Goal: Book appointment/travel/reservation

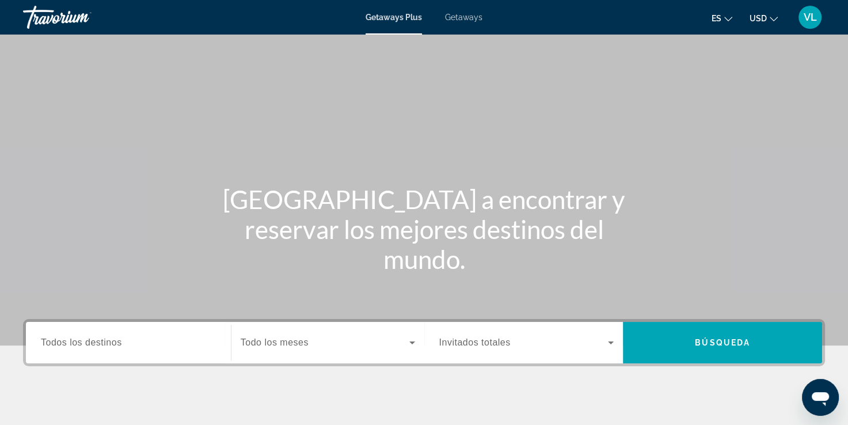
click at [100, 348] on input "Destination Todos los destinos" at bounding box center [128, 343] width 175 height 14
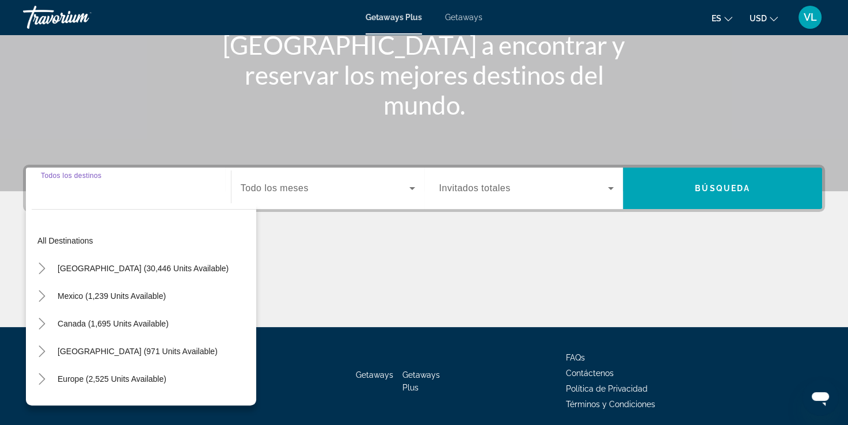
scroll to position [197, 0]
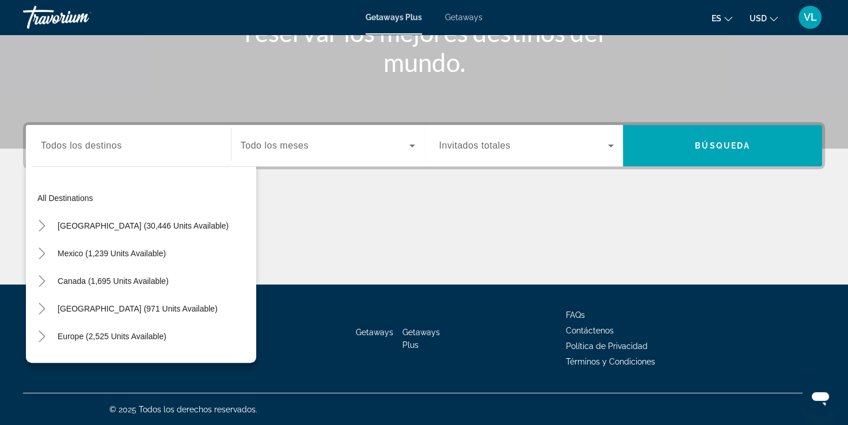
drag, startPoint x: 313, startPoint y: 132, endPoint x: 310, endPoint y: 142, distance: 9.8
click at [313, 135] on div "Search widget" at bounding box center [328, 146] width 174 height 32
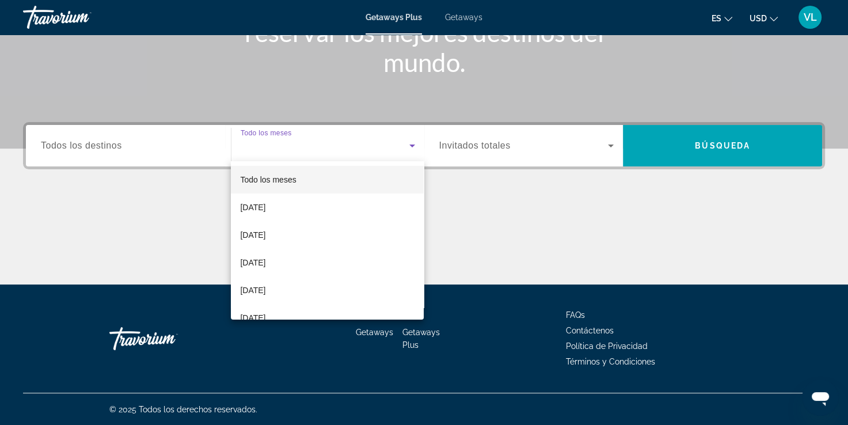
click at [138, 145] on div at bounding box center [424, 212] width 848 height 425
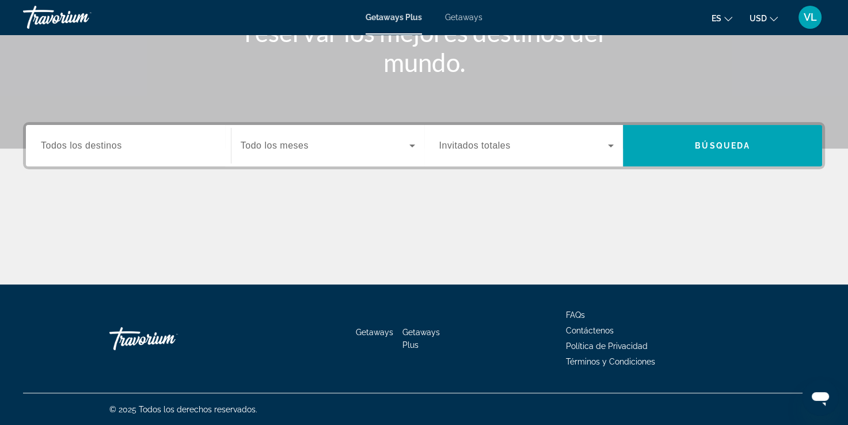
click at [125, 155] on div "Search widget" at bounding box center [128, 146] width 175 height 33
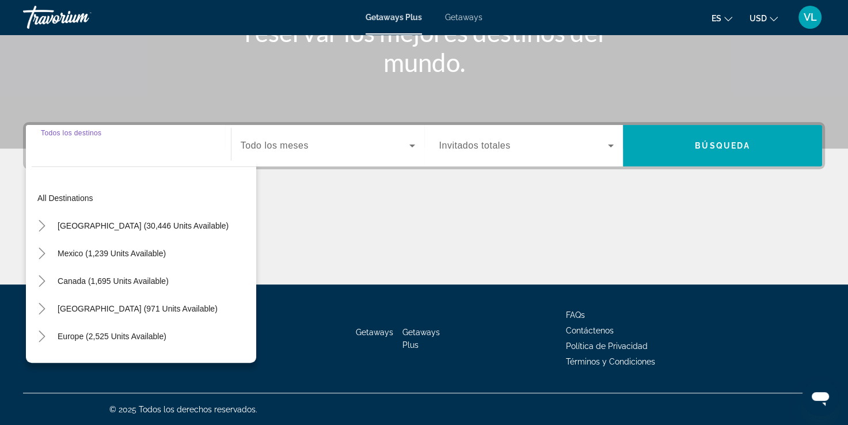
click at [94, 225] on span "United States (30,446 units available)" at bounding box center [143, 225] width 171 height 9
type input "**********"
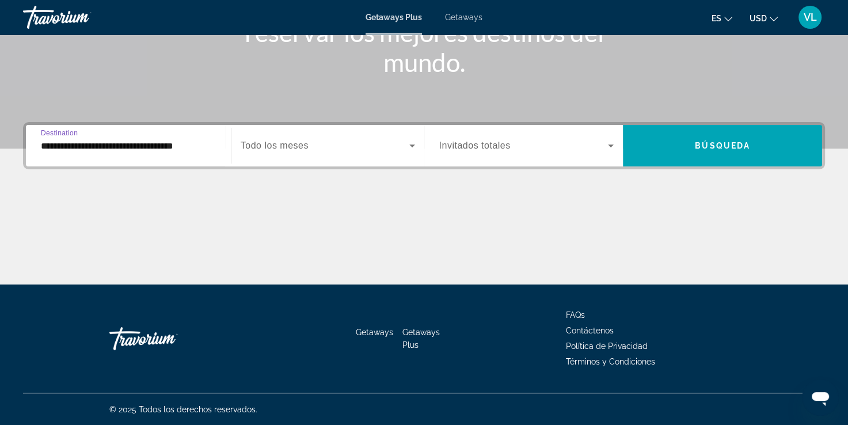
click at [285, 144] on span "Todo los meses" at bounding box center [275, 146] width 68 height 10
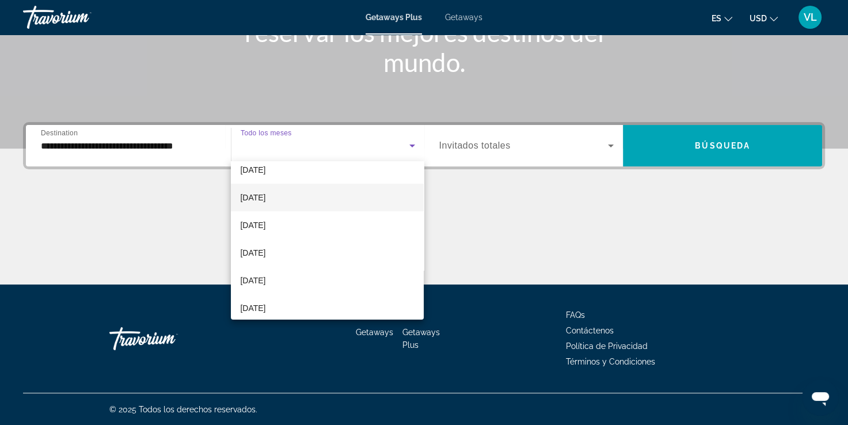
scroll to position [58, 0]
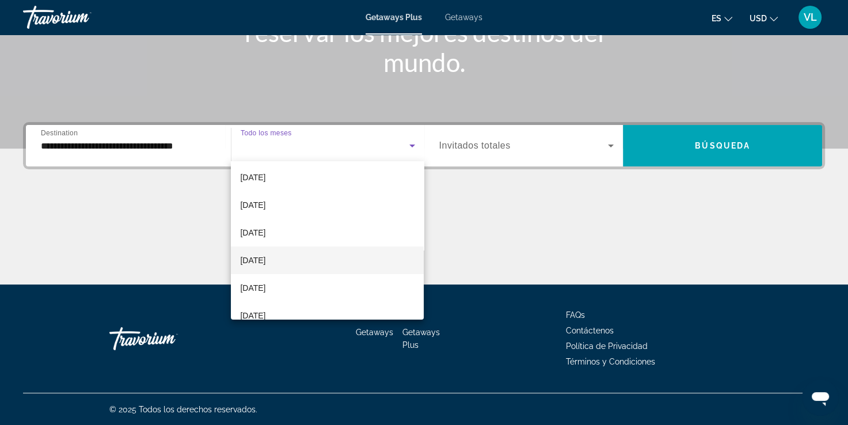
click at [293, 260] on mat-option "January 2026" at bounding box center [327, 260] width 193 height 28
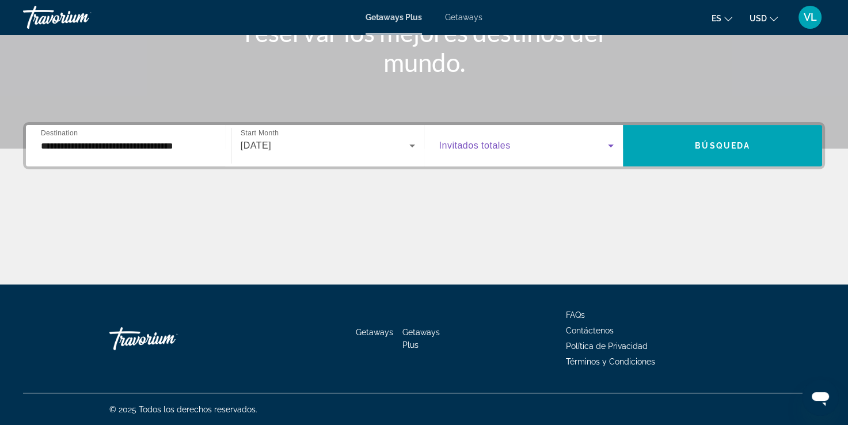
click at [605, 139] on icon "Search widget" at bounding box center [611, 146] width 14 height 14
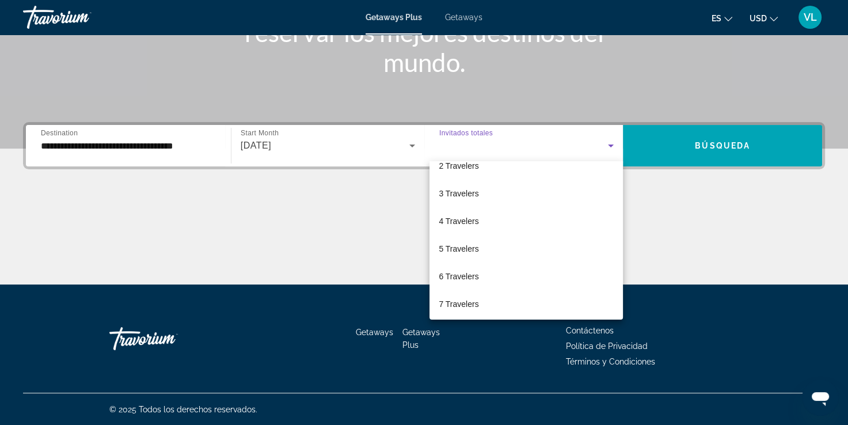
scroll to position [127, 0]
click at [456, 306] on span "10 Travelers" at bounding box center [461, 302] width 44 height 14
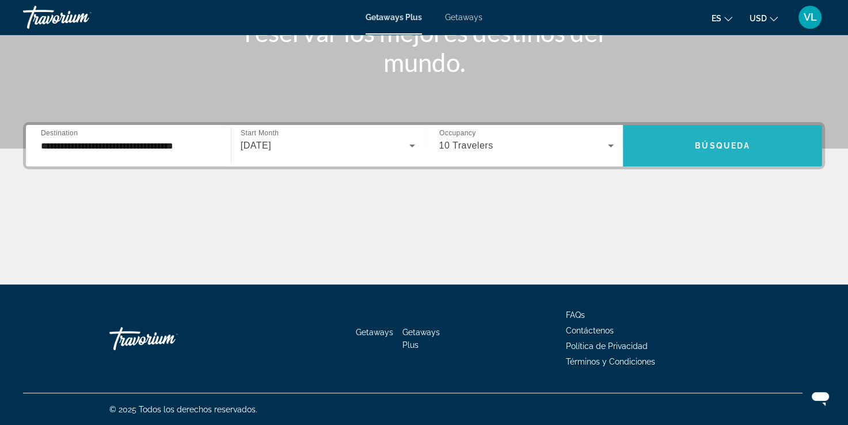
click at [691, 142] on span "Search widget" at bounding box center [722, 146] width 199 height 28
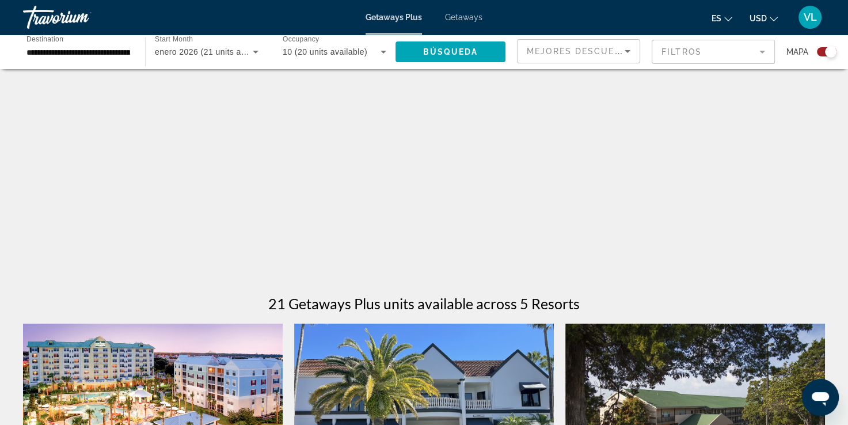
scroll to position [50, 0]
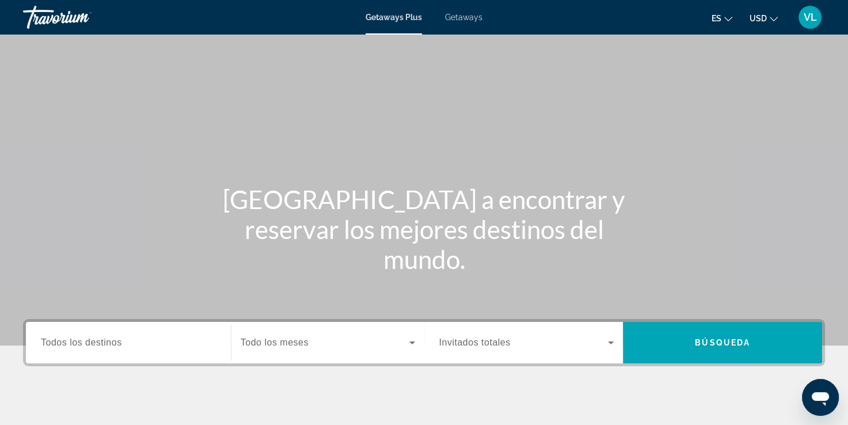
scroll to position [197, 0]
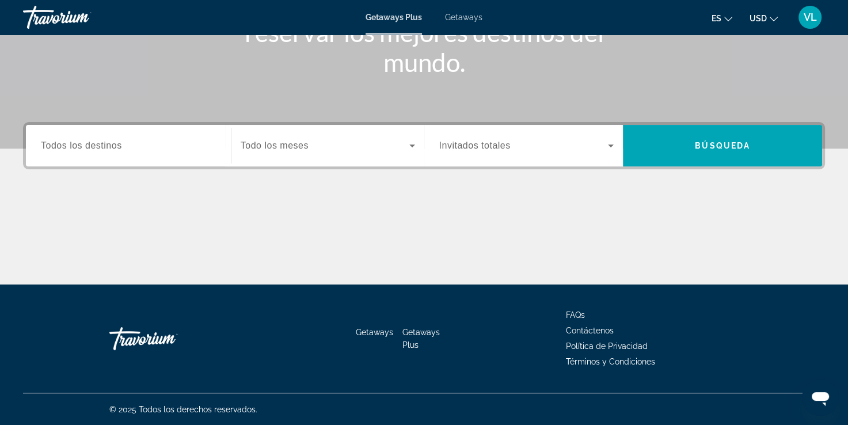
click at [179, 146] on input "Destination Todos los destinos" at bounding box center [128, 146] width 175 height 14
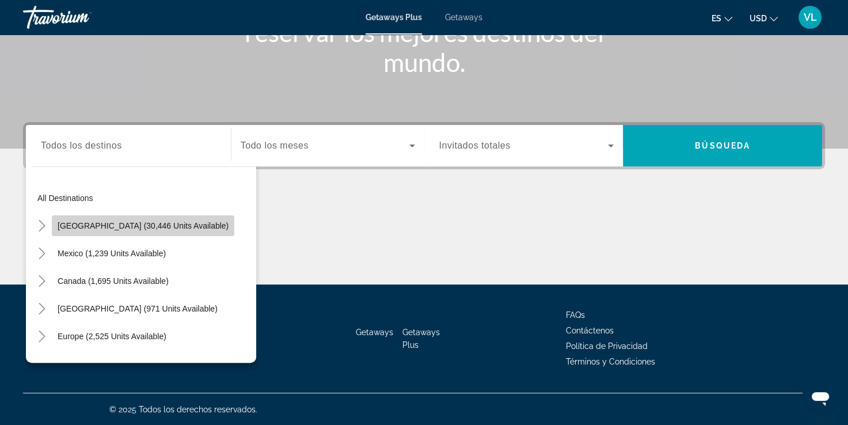
click at [151, 232] on span "Search widget" at bounding box center [143, 226] width 183 height 28
type input "**********"
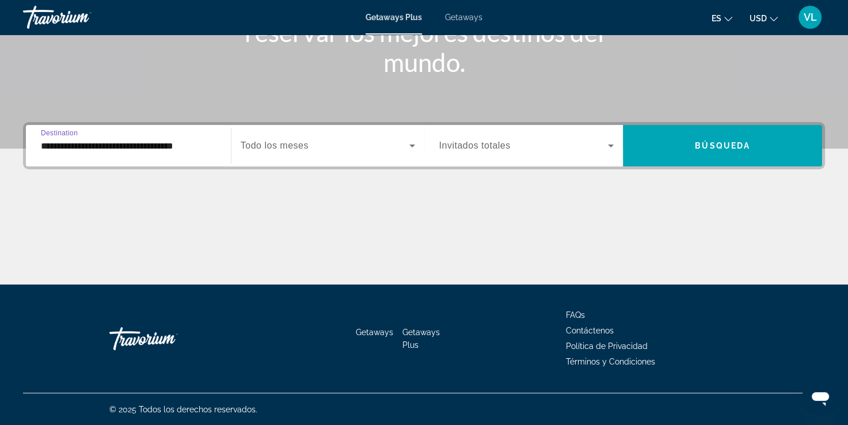
click at [318, 136] on div "Search widget" at bounding box center [328, 146] width 174 height 32
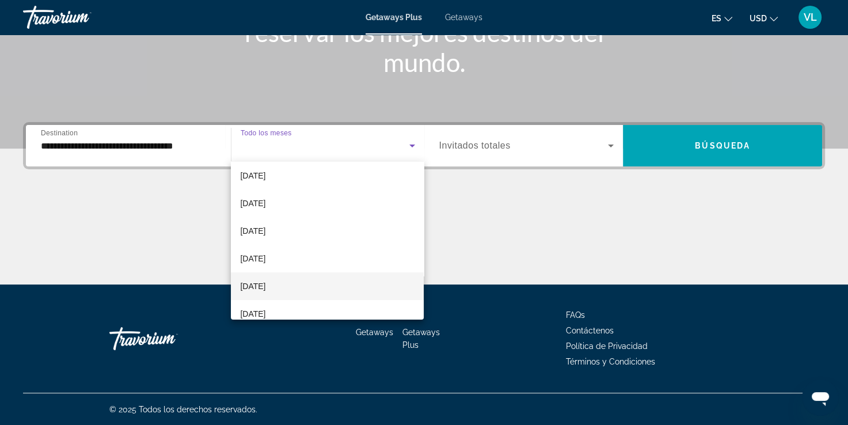
scroll to position [58, 0]
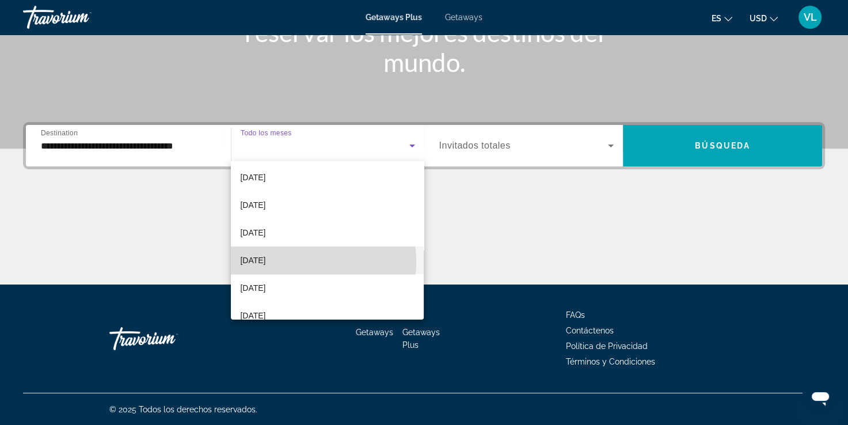
click at [265, 261] on span "January 2026" at bounding box center [252, 260] width 25 height 14
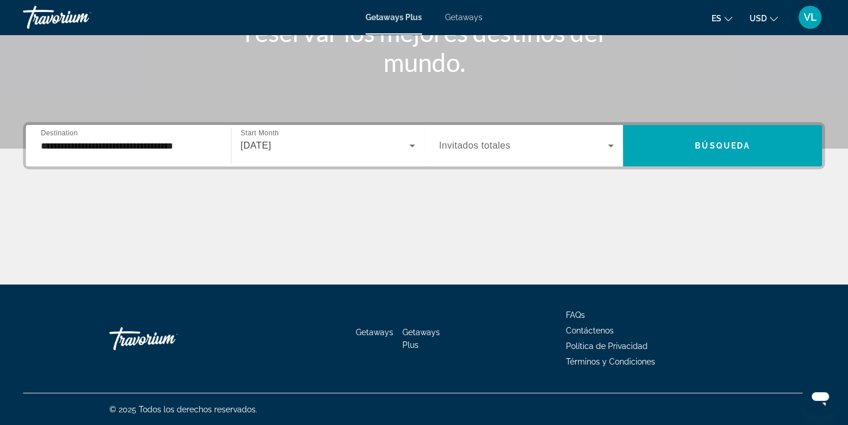
drag, startPoint x: 507, startPoint y: 132, endPoint x: 503, endPoint y: 137, distance: 6.2
click at [504, 136] on div "Search widget" at bounding box center [526, 146] width 175 height 32
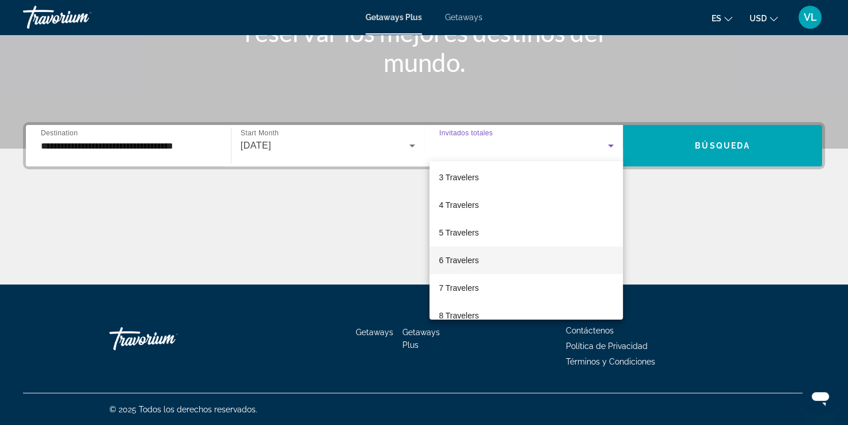
click at [472, 264] on span "6 Travelers" at bounding box center [459, 260] width 40 height 14
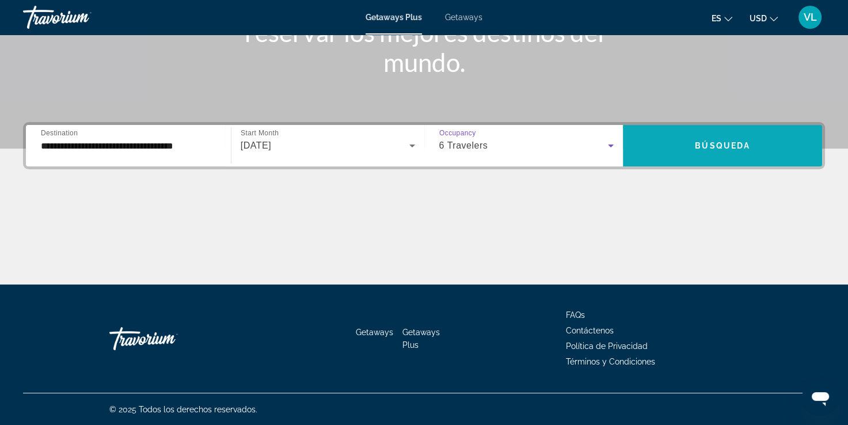
click at [726, 128] on span "Search widget" at bounding box center [722, 145] width 199 height 41
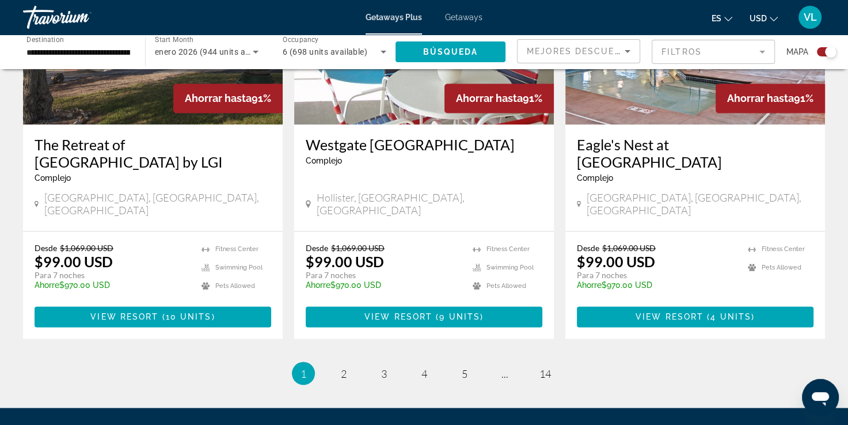
scroll to position [1794, 0]
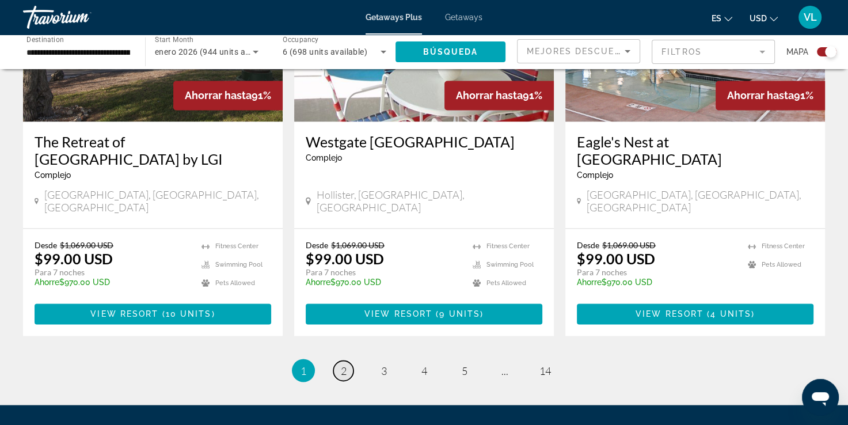
click at [343, 364] on span "2" at bounding box center [344, 370] width 6 height 13
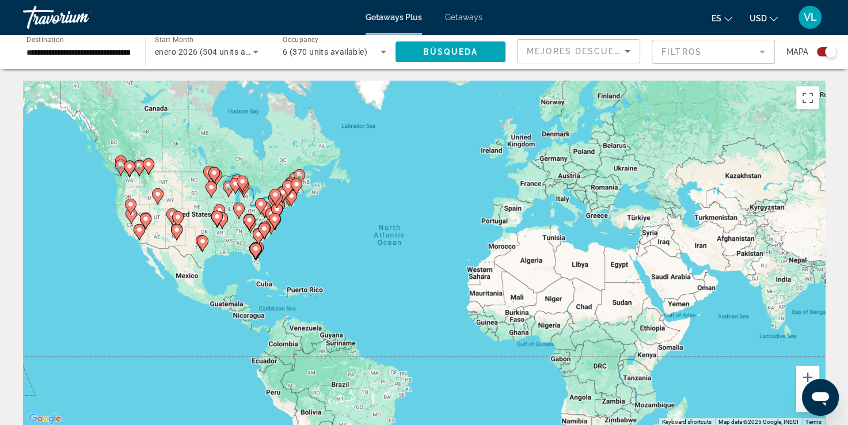
click at [756, 55] on mat-form-field "Filtros" at bounding box center [713, 52] width 123 height 24
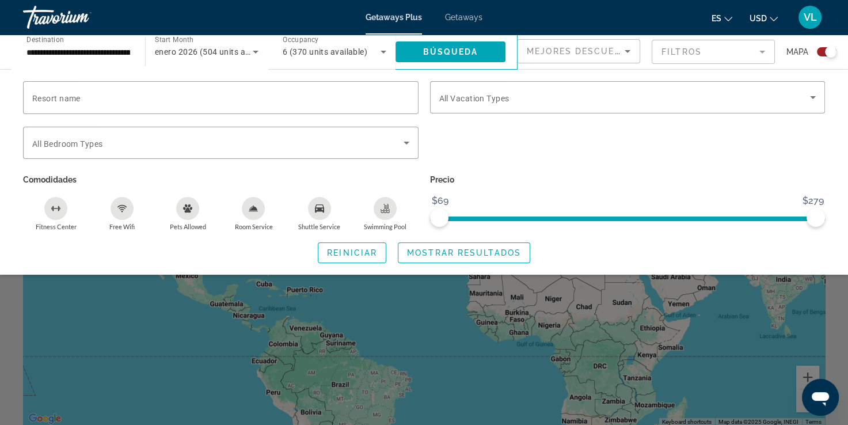
click at [589, 347] on div "Search widget" at bounding box center [424, 299] width 848 height 252
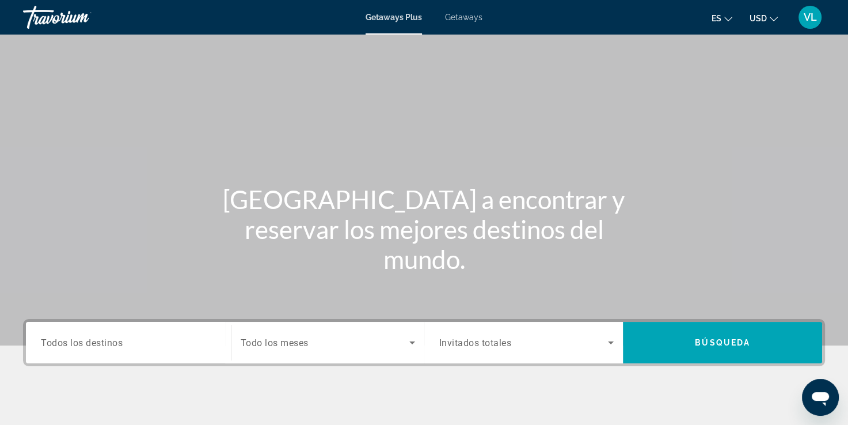
scroll to position [173, 0]
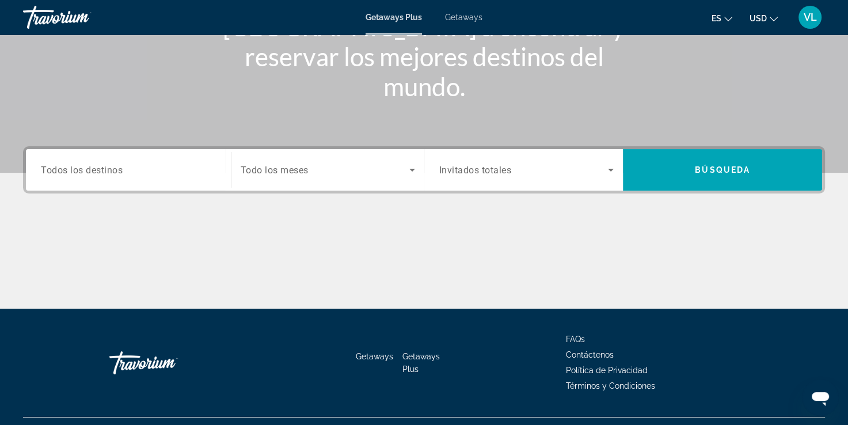
click at [336, 166] on span "Search widget" at bounding box center [325, 170] width 169 height 14
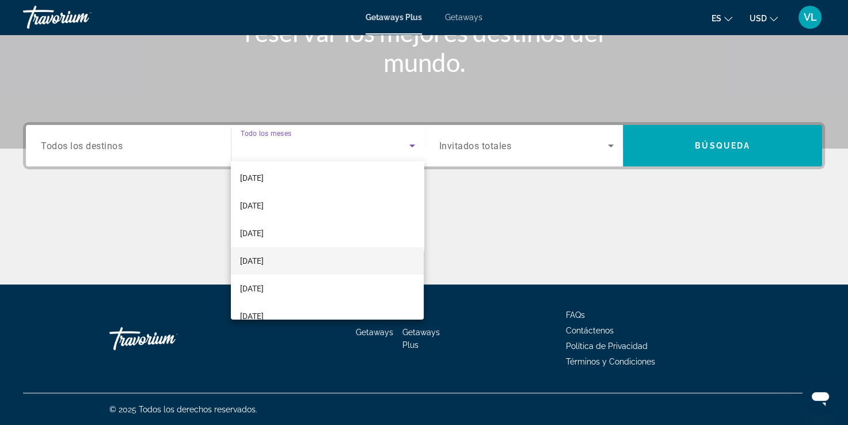
scroll to position [58, 0]
click at [302, 257] on mat-option "January 2026" at bounding box center [327, 260] width 193 height 28
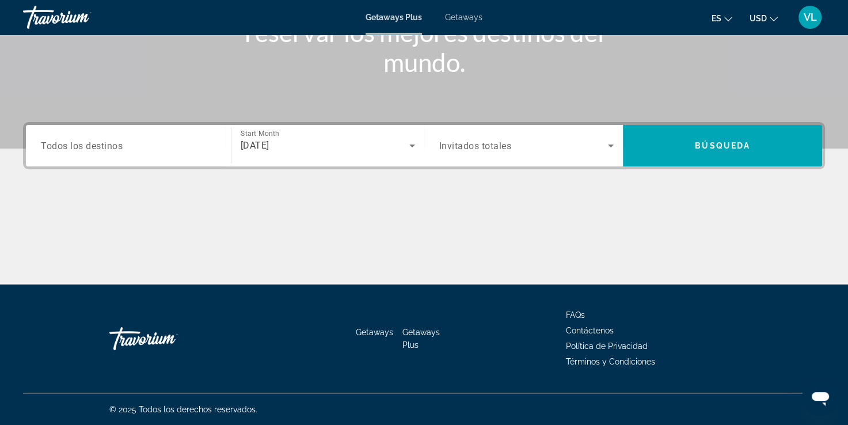
click at [164, 158] on div "Search widget" at bounding box center [128, 146] width 175 height 33
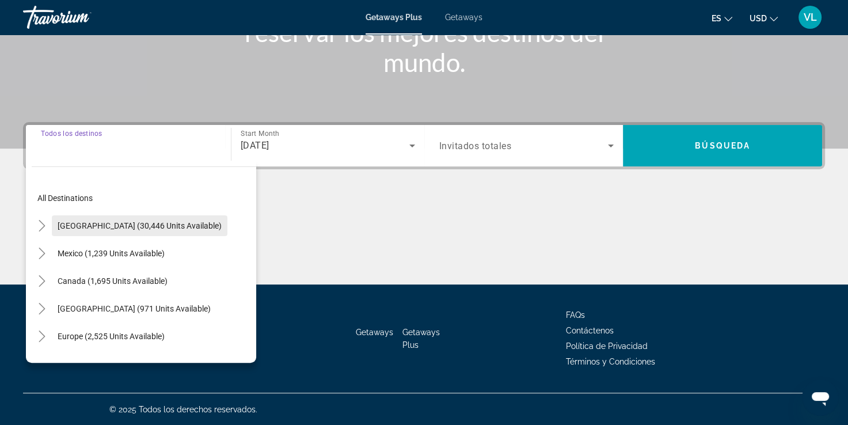
click at [132, 227] on span "United States (30,446 units available)" at bounding box center [140, 225] width 164 height 9
type input "**********"
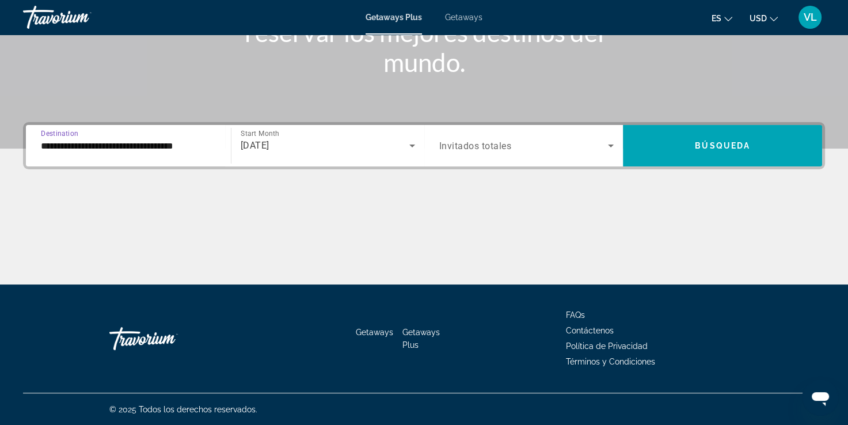
drag, startPoint x: 551, startPoint y: 123, endPoint x: 548, endPoint y: 129, distance: 6.7
click at [549, 126] on div "**********" at bounding box center [424, 145] width 802 height 47
click at [540, 145] on span "Search widget" at bounding box center [523, 146] width 169 height 14
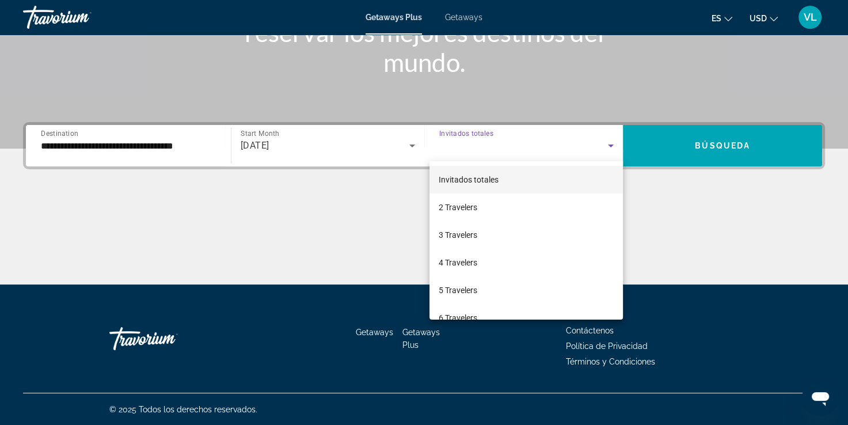
click at [714, 150] on div at bounding box center [424, 212] width 848 height 425
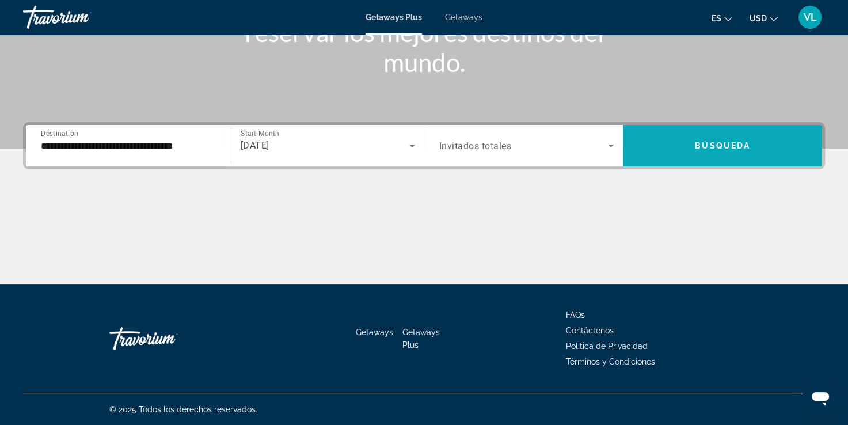
click at [714, 151] on span "Search widget" at bounding box center [722, 146] width 199 height 28
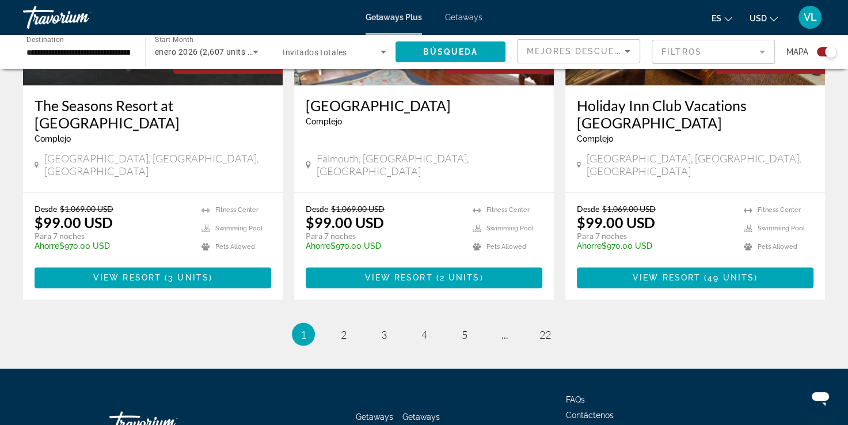
scroll to position [1829, 0]
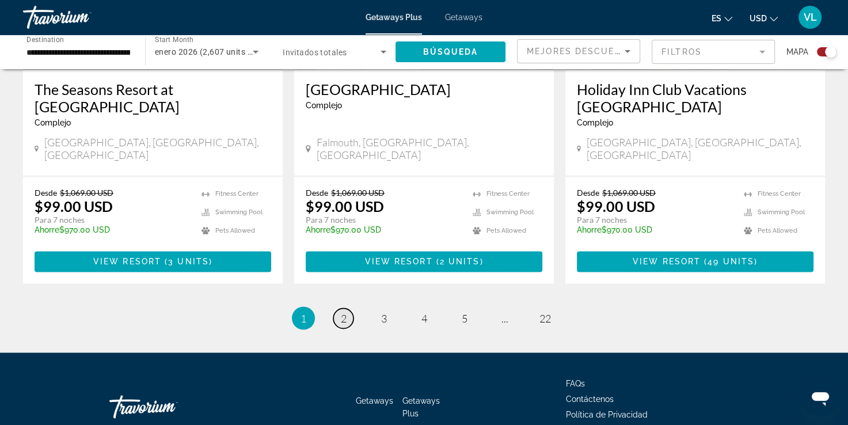
click at [336, 308] on link "page 2" at bounding box center [343, 318] width 20 height 20
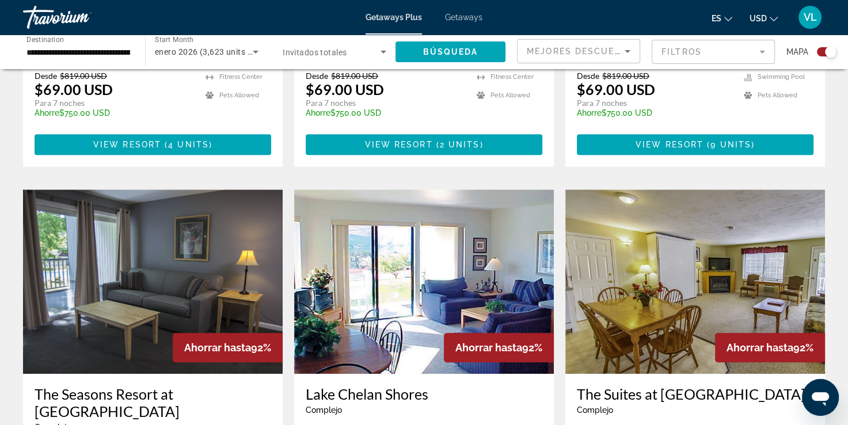
scroll to position [979, 0]
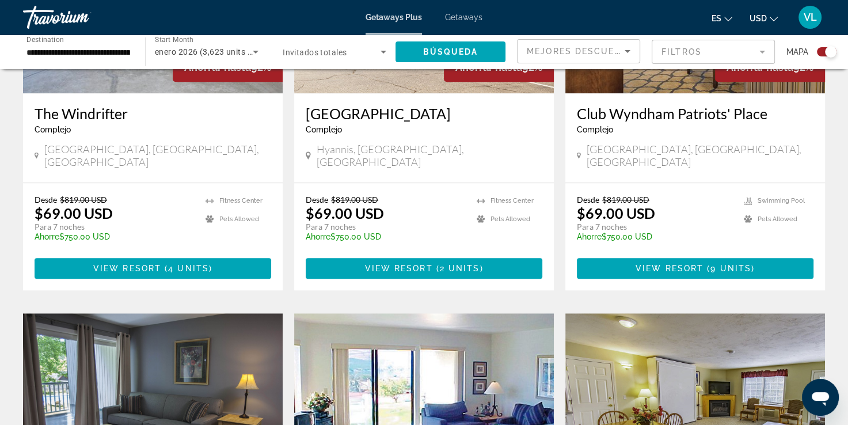
click at [328, 44] on div "Search widget" at bounding box center [335, 52] width 104 height 32
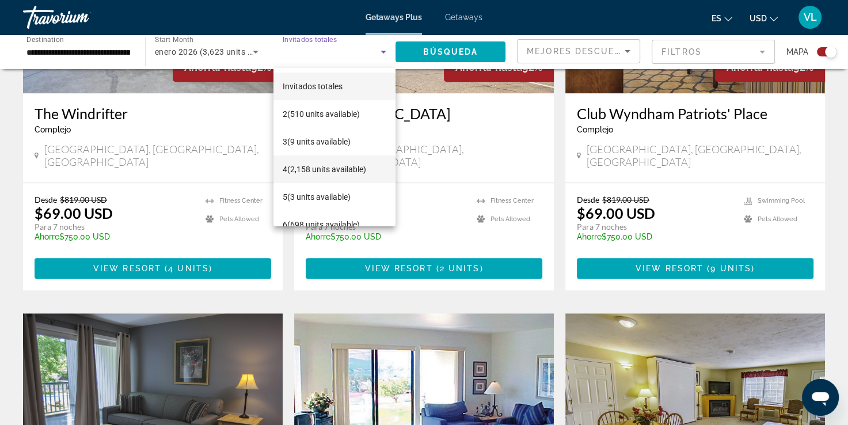
scroll to position [58, 0]
click at [303, 174] on mat-option "6 (698 units available)" at bounding box center [335, 167] width 122 height 28
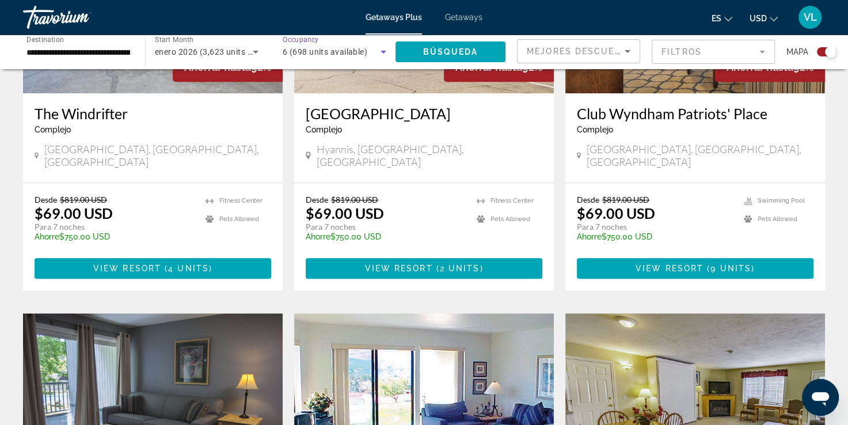
click at [682, 47] on mat-form-field "Filtros" at bounding box center [713, 52] width 123 height 24
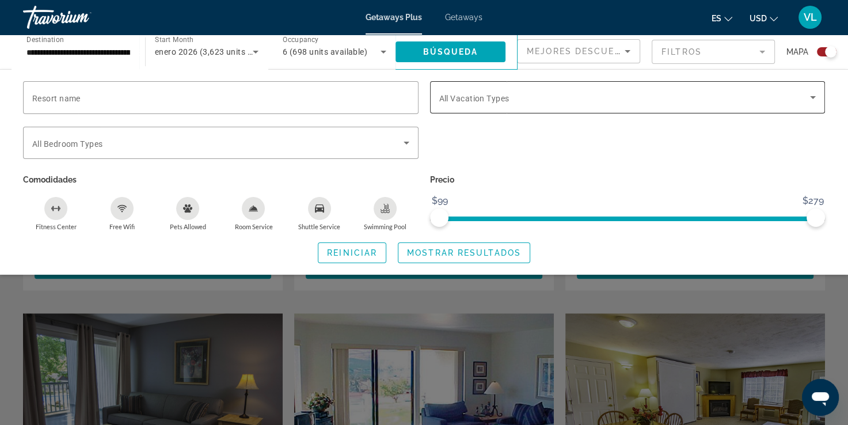
click at [499, 103] on span "Search widget" at bounding box center [624, 97] width 371 height 14
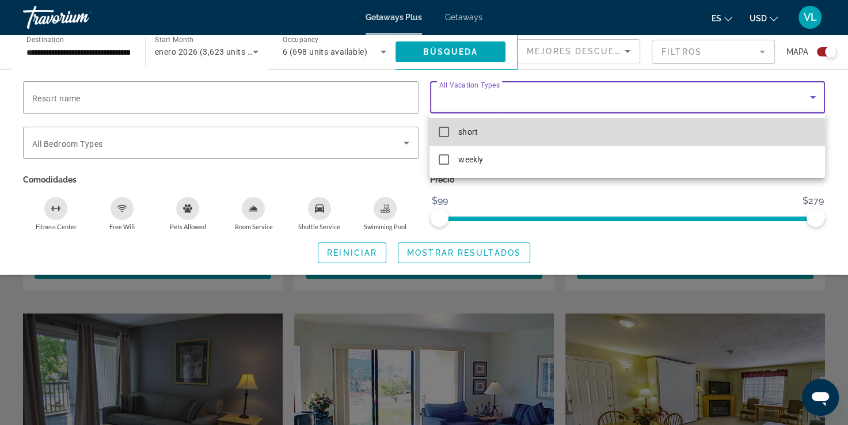
click at [449, 134] on mat-pseudo-checkbox at bounding box center [444, 132] width 10 height 10
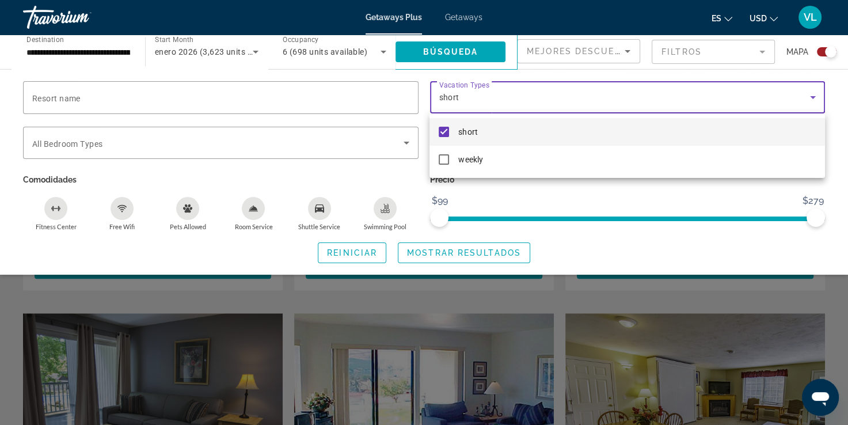
click at [472, 253] on div at bounding box center [424, 212] width 848 height 425
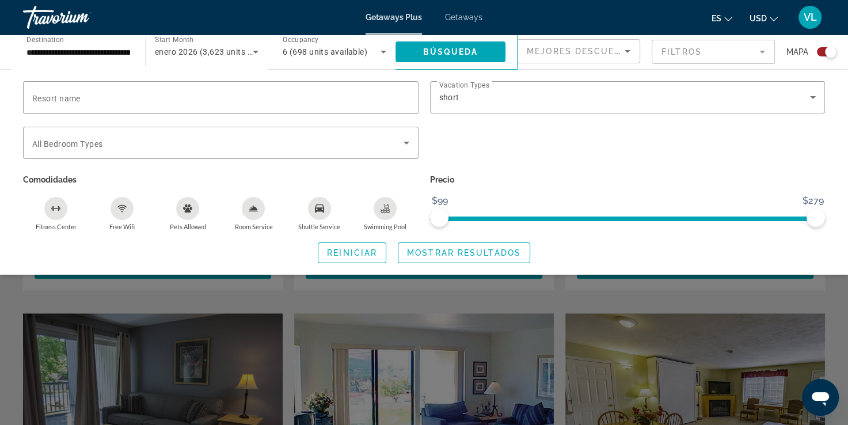
click at [472, 253] on span "Mostrar resultados" at bounding box center [464, 252] width 114 height 9
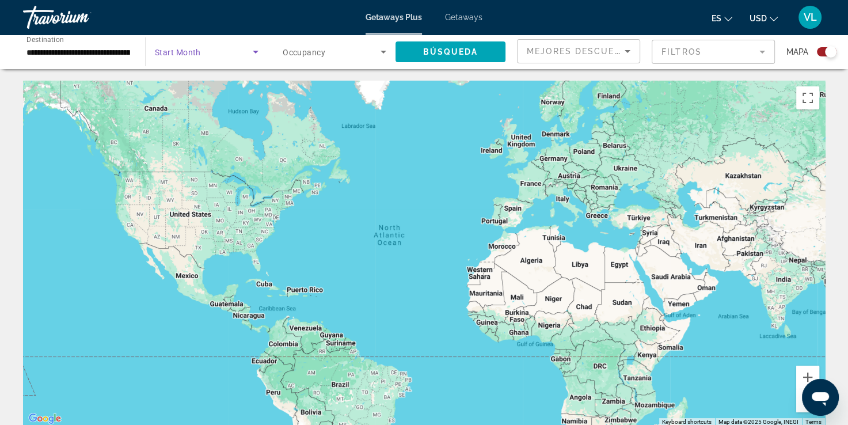
click at [207, 57] on span "Search widget" at bounding box center [204, 52] width 98 height 14
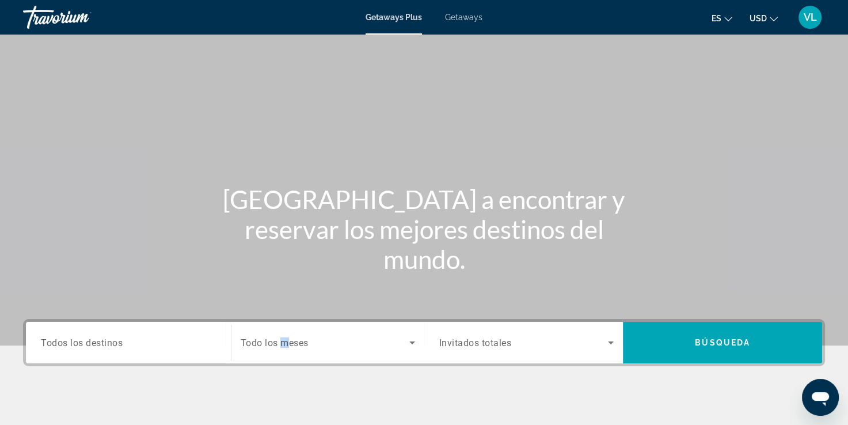
click at [284, 345] on span "Todo los meses" at bounding box center [275, 342] width 68 height 11
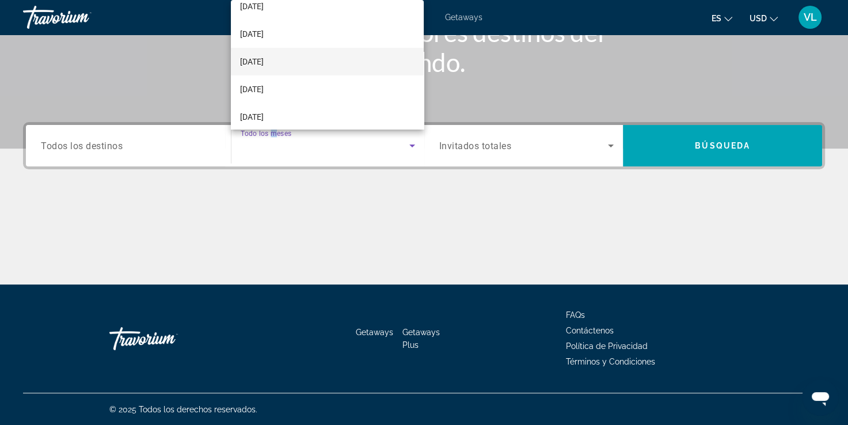
scroll to position [115, 0]
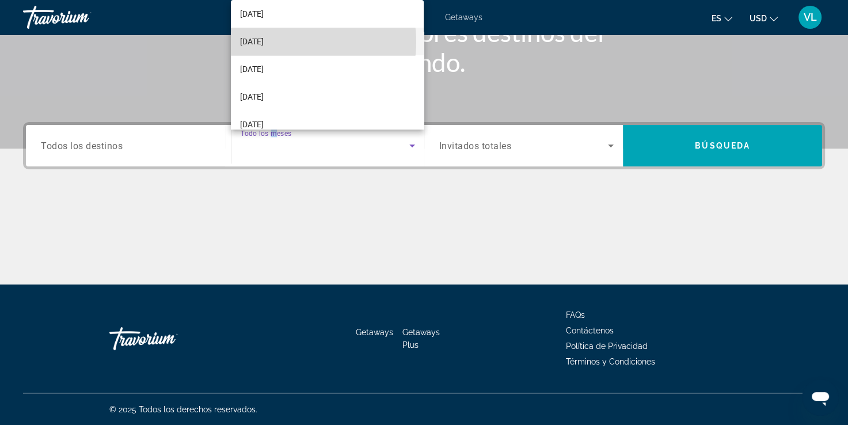
click at [264, 42] on span "January 2026" at bounding box center [252, 42] width 24 height 14
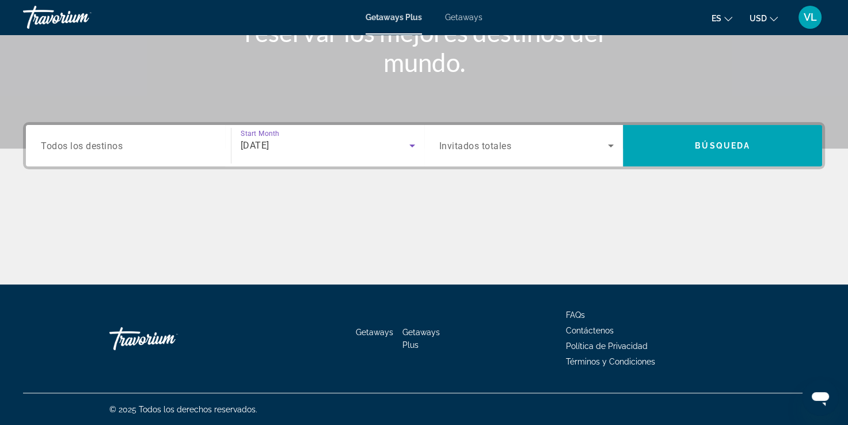
click at [164, 160] on div "Search widget" at bounding box center [128, 146] width 175 height 33
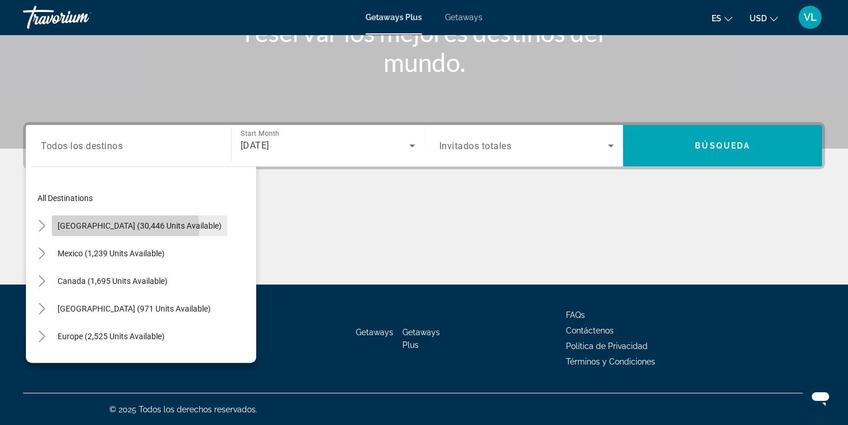
click at [111, 229] on span "United States (30,446 units available)" at bounding box center [140, 225] width 164 height 9
type input "**********"
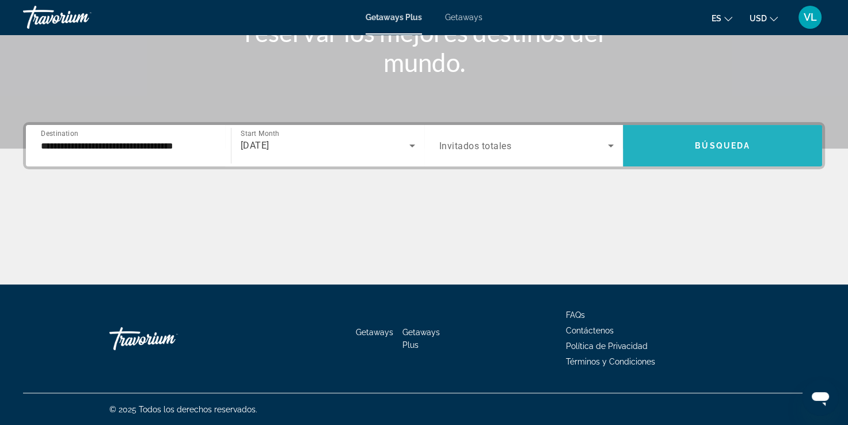
click at [684, 150] on span "Search widget" at bounding box center [722, 146] width 199 height 28
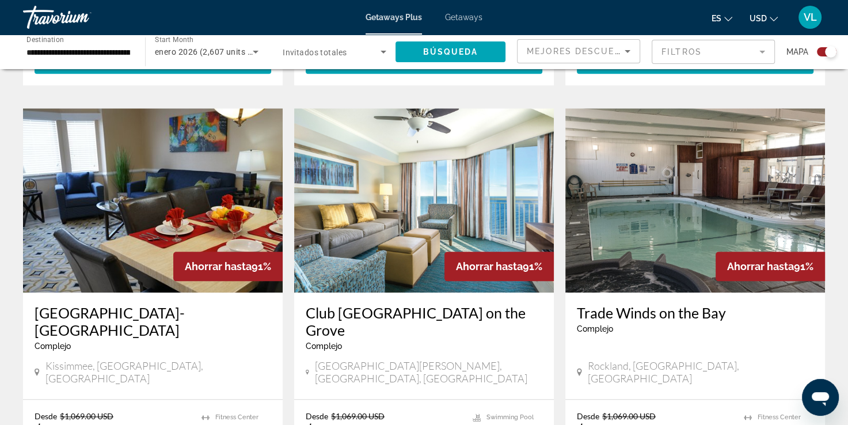
scroll to position [1209, 0]
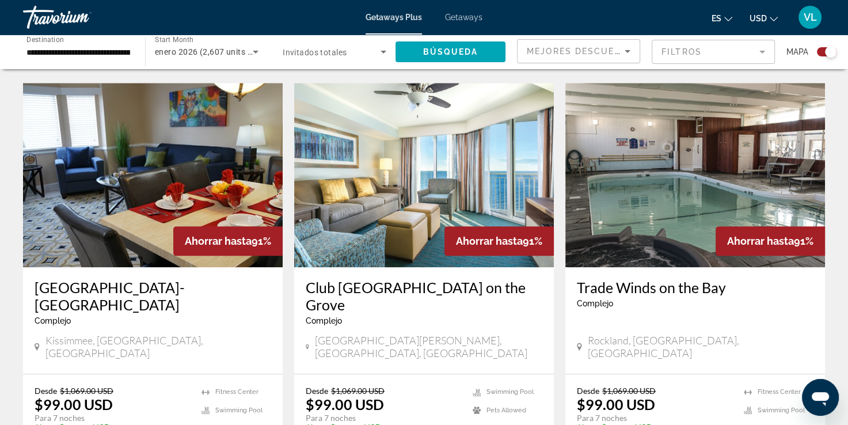
click at [109, 199] on img "Main content" at bounding box center [153, 175] width 260 height 184
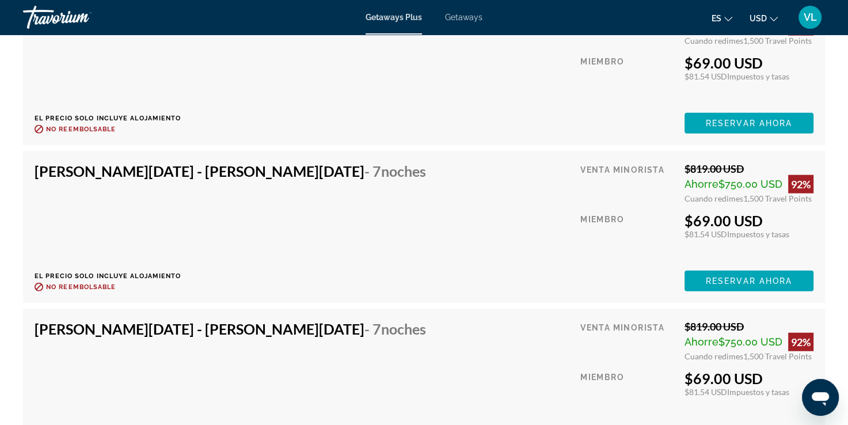
scroll to position [2707, 0]
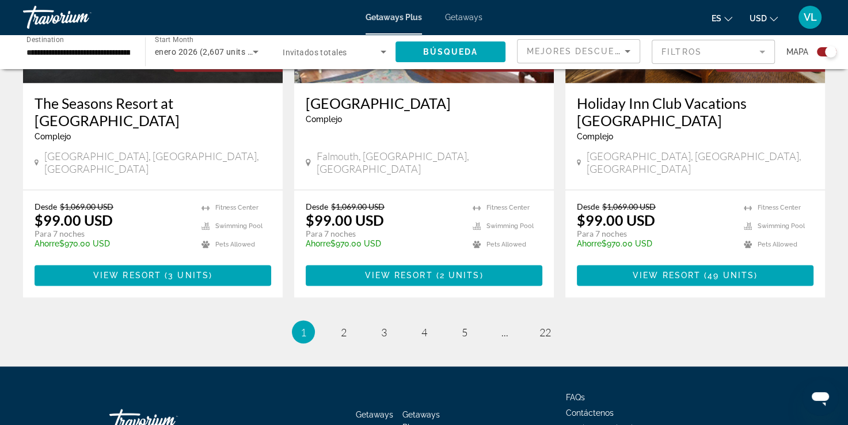
scroll to position [1829, 0]
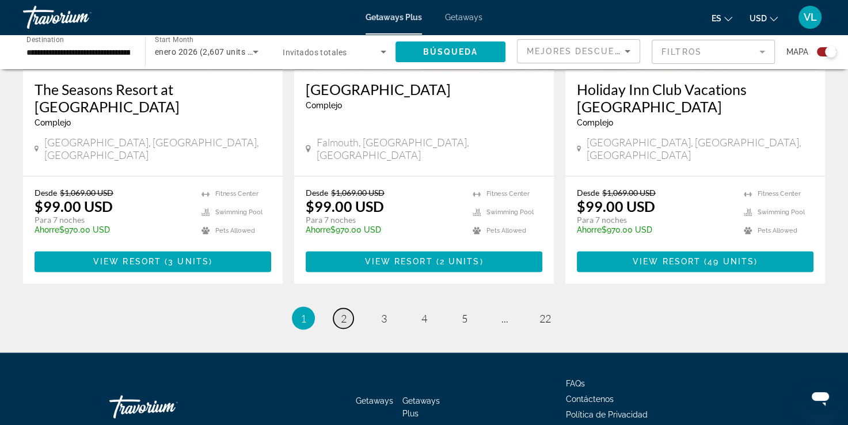
click at [341, 312] on span "2" at bounding box center [344, 318] width 6 height 13
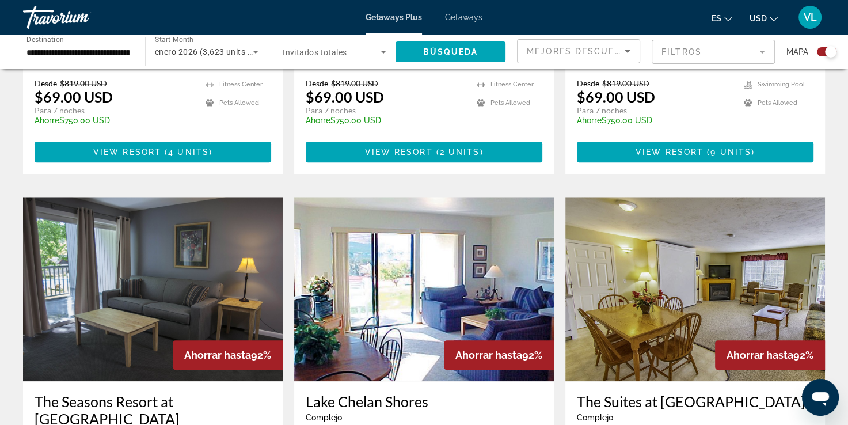
scroll to position [1152, 0]
